Goal: Transaction & Acquisition: Purchase product/service

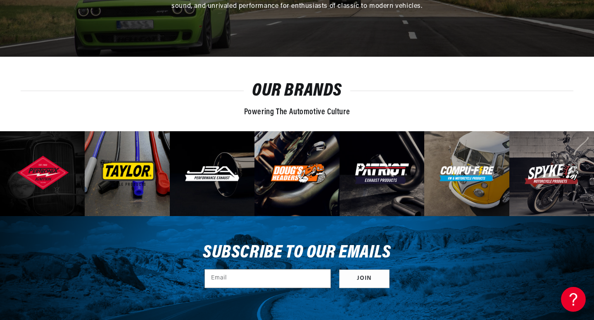
click at [300, 174] on img at bounding box center [297, 173] width 56 height 22
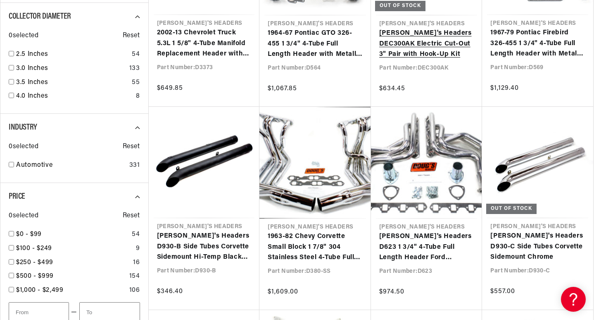
scroll to position [0, 251]
